Goal: Task Accomplishment & Management: Complete application form

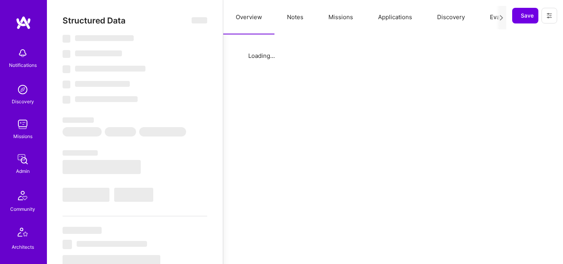
click at [488, 18] on button "Evaluation" at bounding box center [504, 17] width 54 height 34
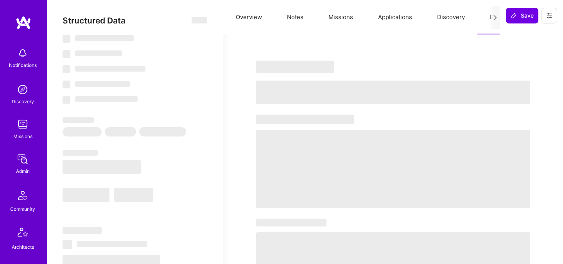
select select "Right Now"
select select "5"
select select "7"
select select "6"
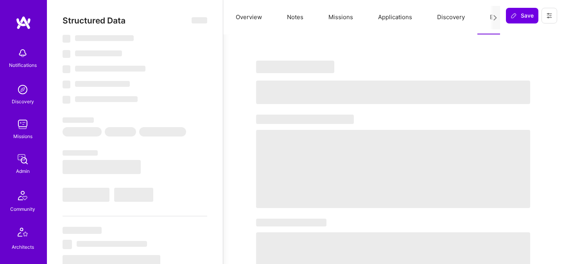
select select "DE"
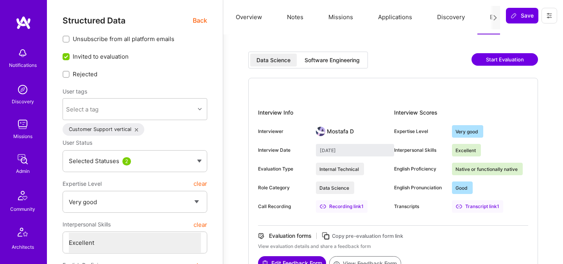
click at [331, 66] on div "Software Engineering" at bounding box center [332, 60] width 68 height 13
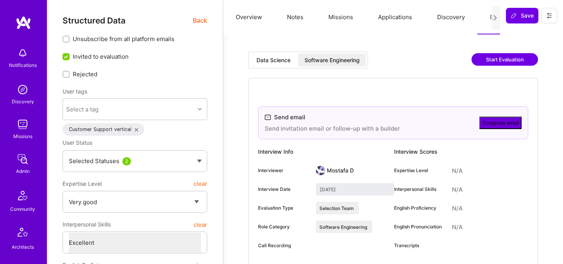
type input "August 25, 2025"
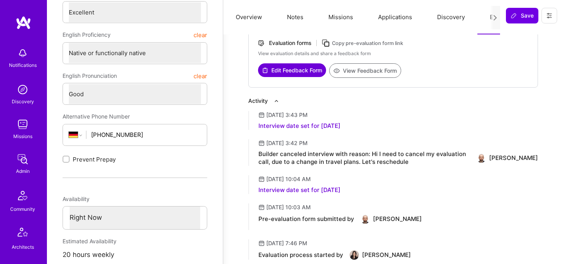
scroll to position [229, 0]
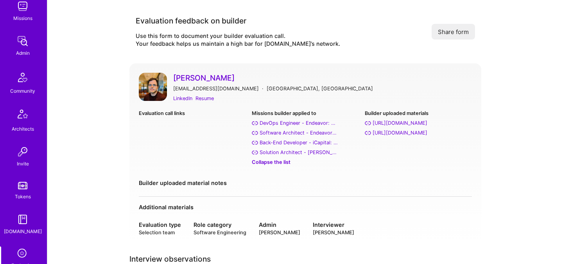
scroll to position [235, 0]
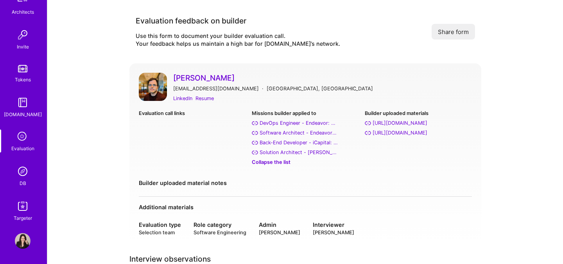
click at [25, 171] on img at bounding box center [23, 171] width 16 height 16
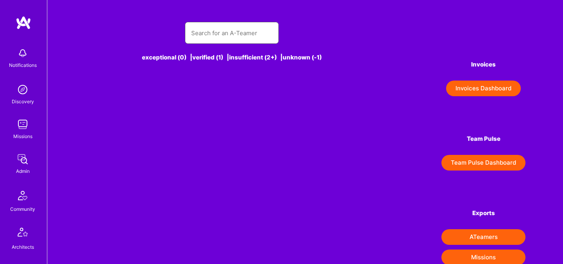
click at [198, 37] on input "text" at bounding box center [231, 33] width 81 height 20
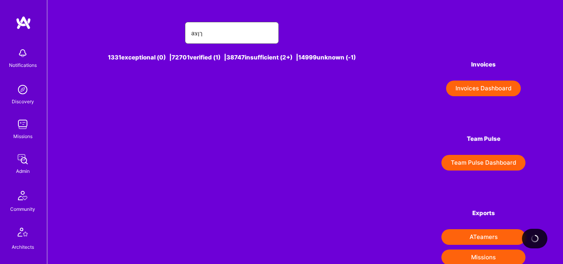
type input "aךןצ"
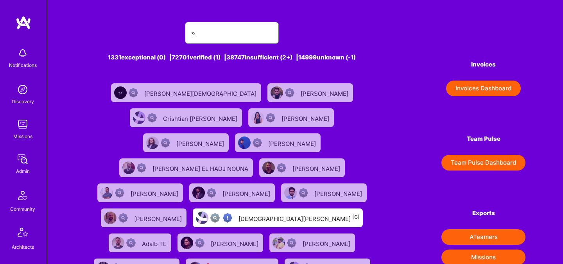
type input "פם"
type input "ך"
type input "שא"
click at [209, 36] on input "שא" at bounding box center [231, 33] width 81 height 20
click at [209, 36] on input "text" at bounding box center [231, 33] width 81 height 20
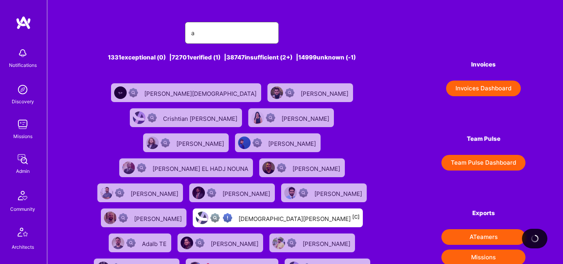
type input "al"
type input "i"
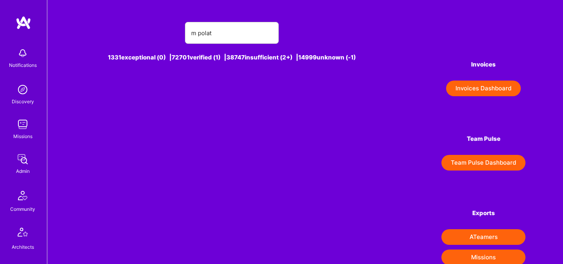
click at [191, 32] on div "m polat" at bounding box center [232, 33] width 94 height 22
click at [191, 32] on input "m polat" at bounding box center [231, 33] width 81 height 20
click at [226, 32] on input "[PERSON_NAME]" at bounding box center [231, 33] width 81 height 20
type input "a"
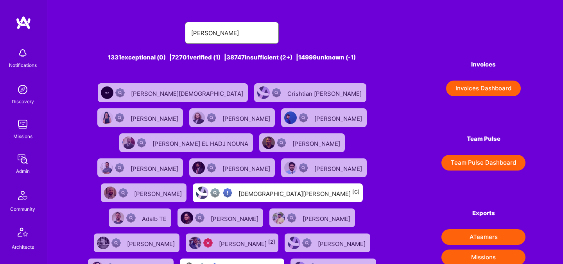
type input "[PERSON_NAME]"
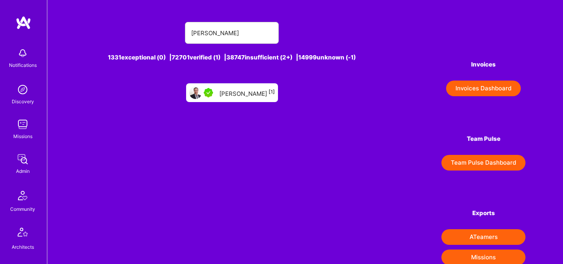
click at [246, 93] on div "[PERSON_NAME] [1]" at bounding box center [246, 93] width 55 height 10
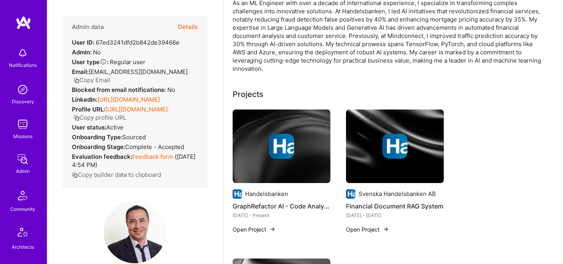
click at [190, 26] on button "Details" at bounding box center [188, 27] width 20 height 23
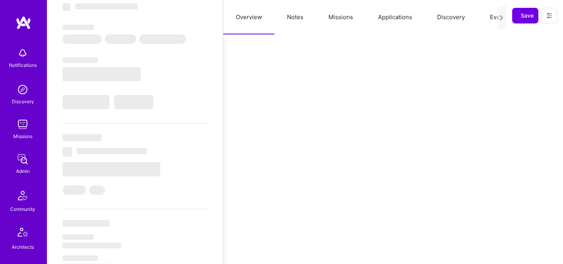
select select "Right Now"
select select "5"
select select "7"
select select "6"
select select "7"
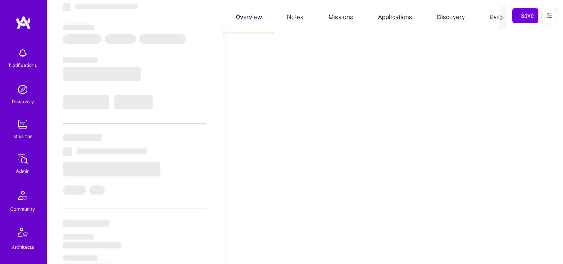
select select "SE"
